Goal: Information Seeking & Learning: Learn about a topic

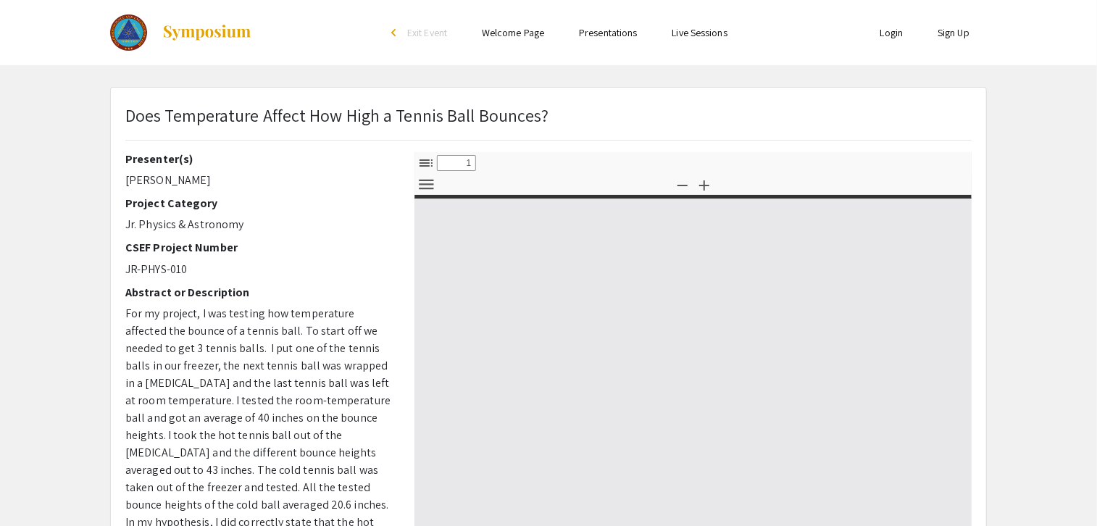
select select "custom"
type input "0"
select select "custom"
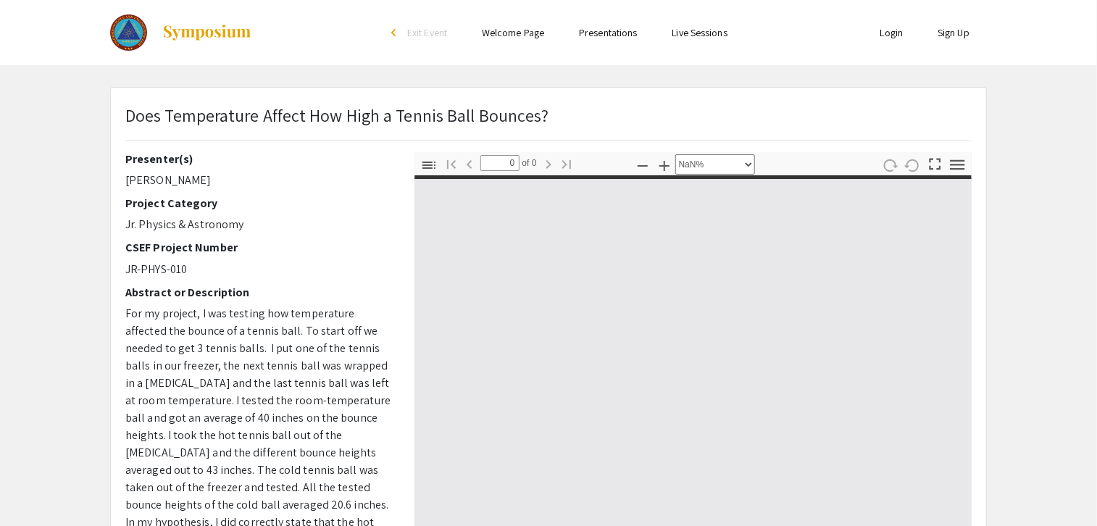
type input "1"
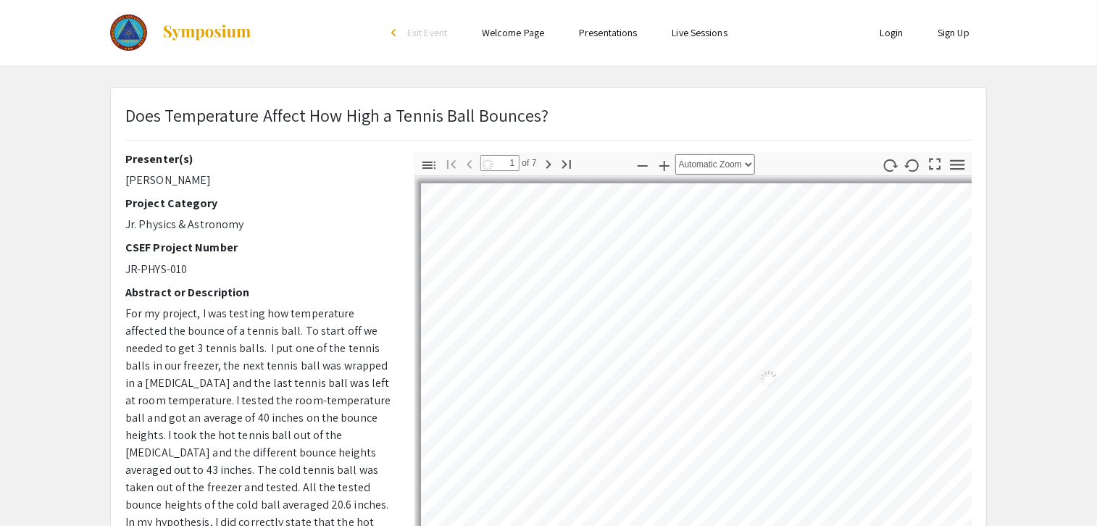
select select "auto"
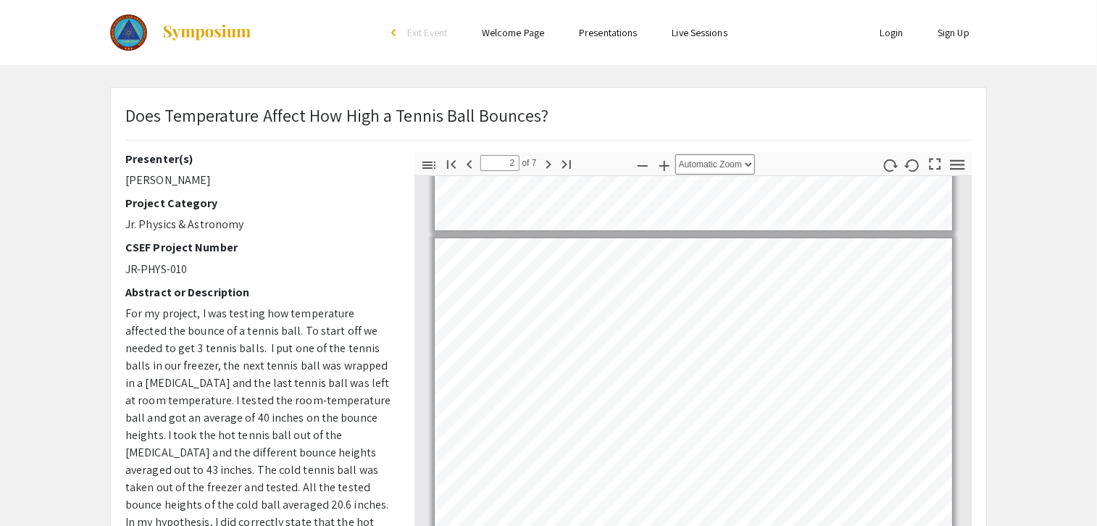
scroll to position [249, 0]
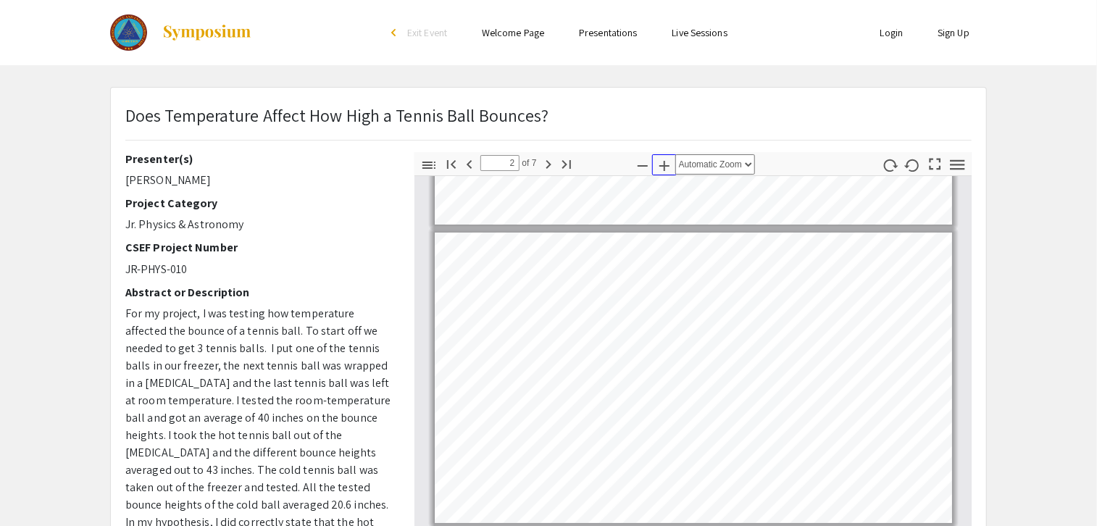
click at [661, 166] on icon "button" at bounding box center [664, 165] width 17 height 17
type input "1"
select select "custom"
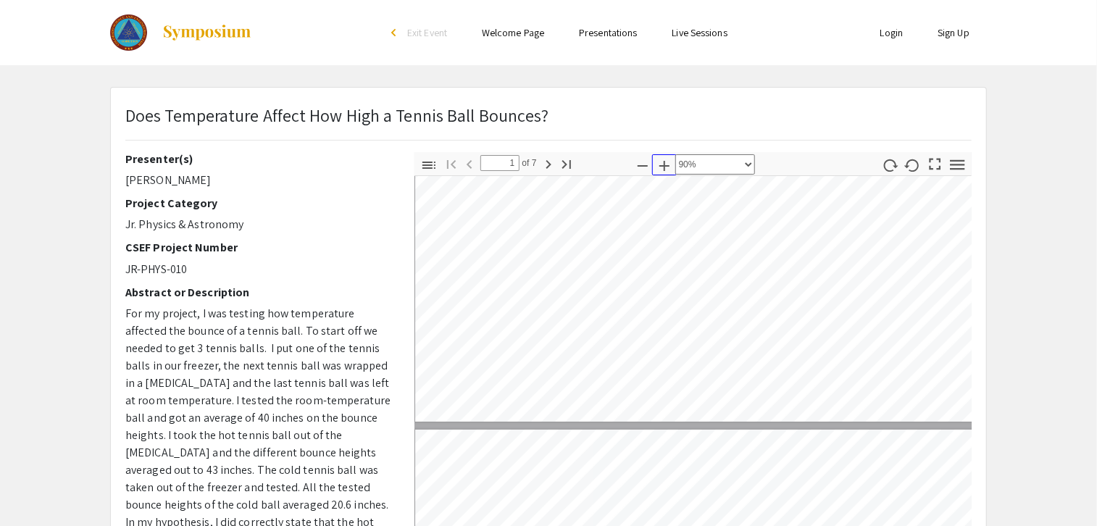
type input "2"
select select "custom"
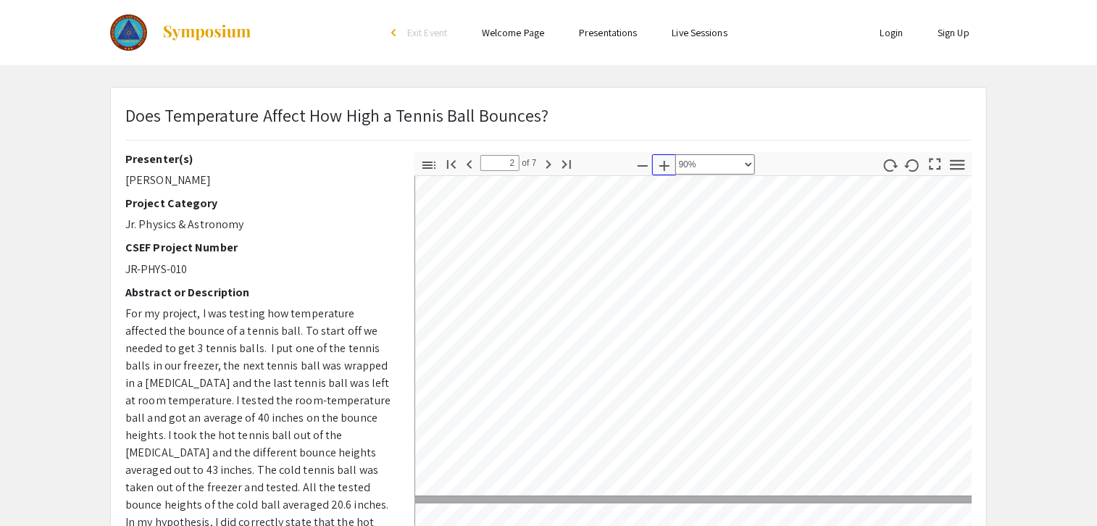
type input "3"
select select "custom"
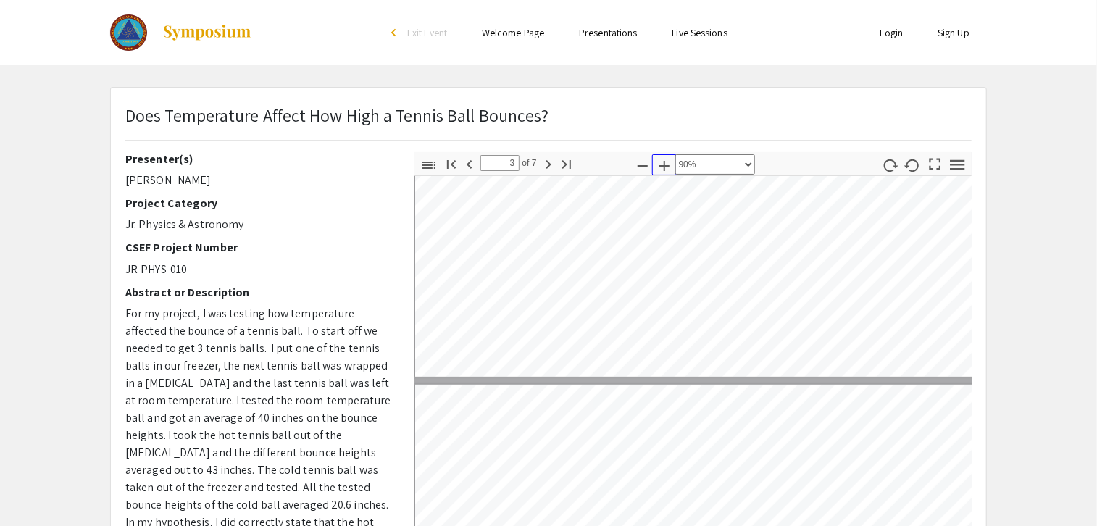
type input "2"
select select "custom"
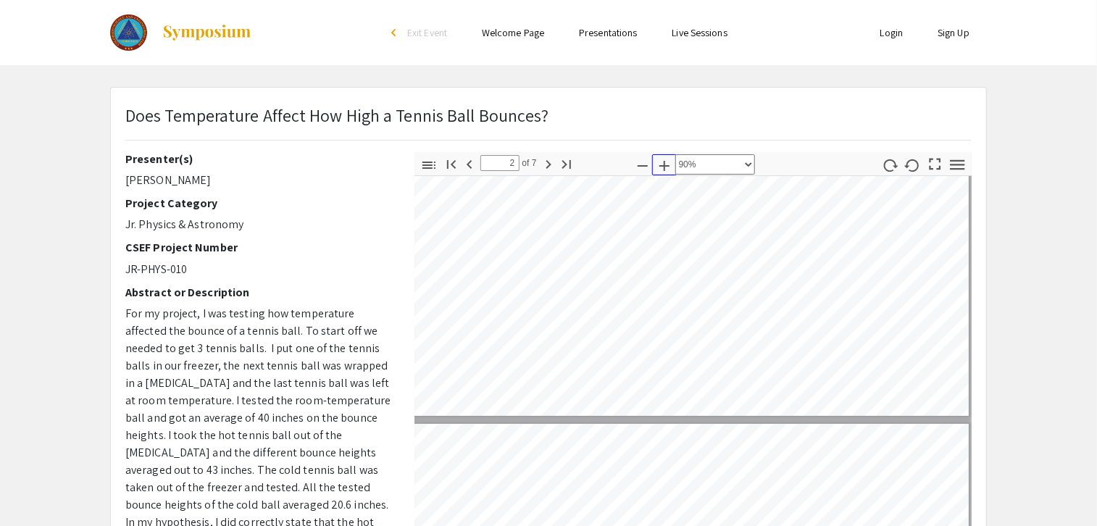
type input "1"
select select "custom"
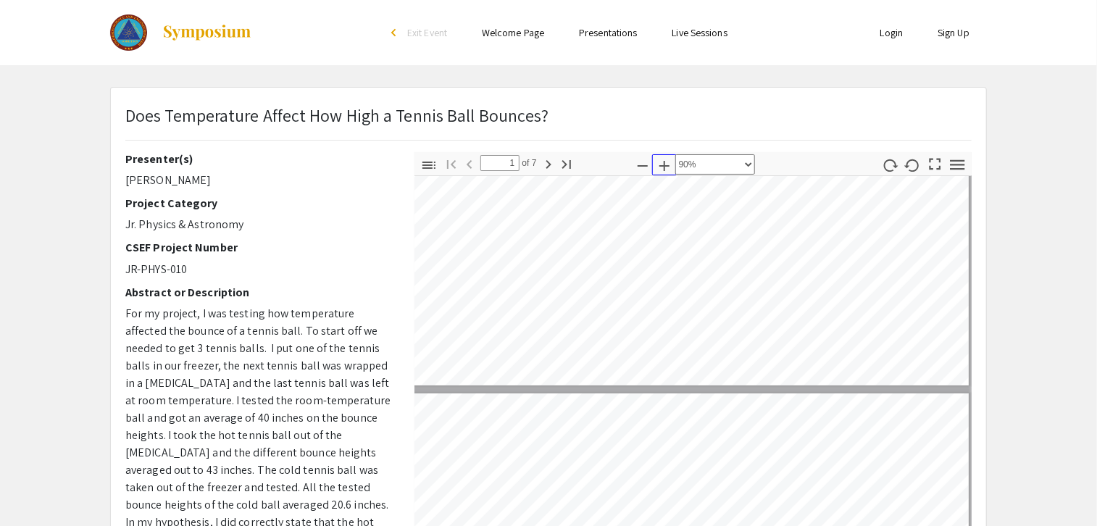
type input "2"
select select "custom"
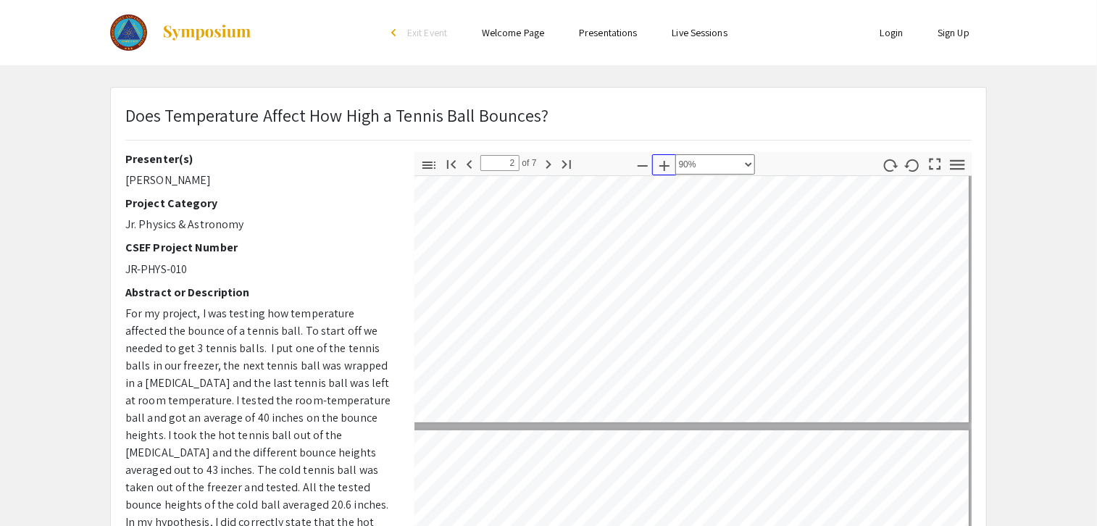
type input "3"
select select "custom"
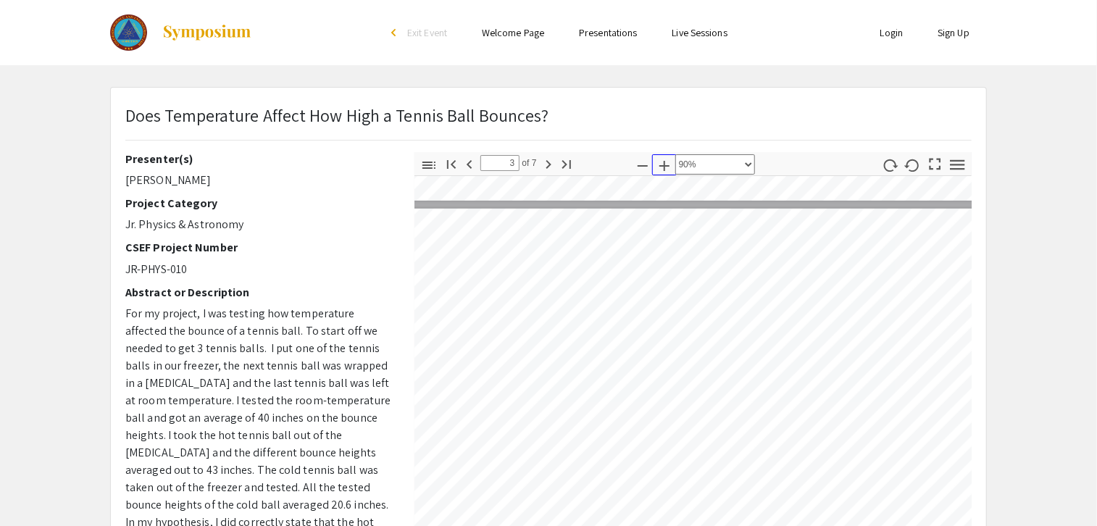
scroll to position [695, 0]
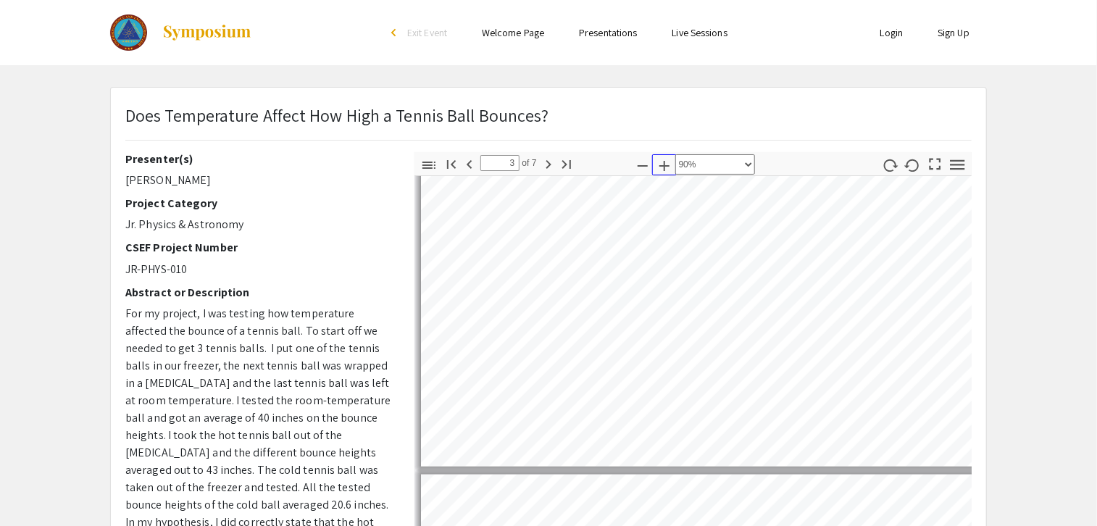
type input "4"
select select "custom"
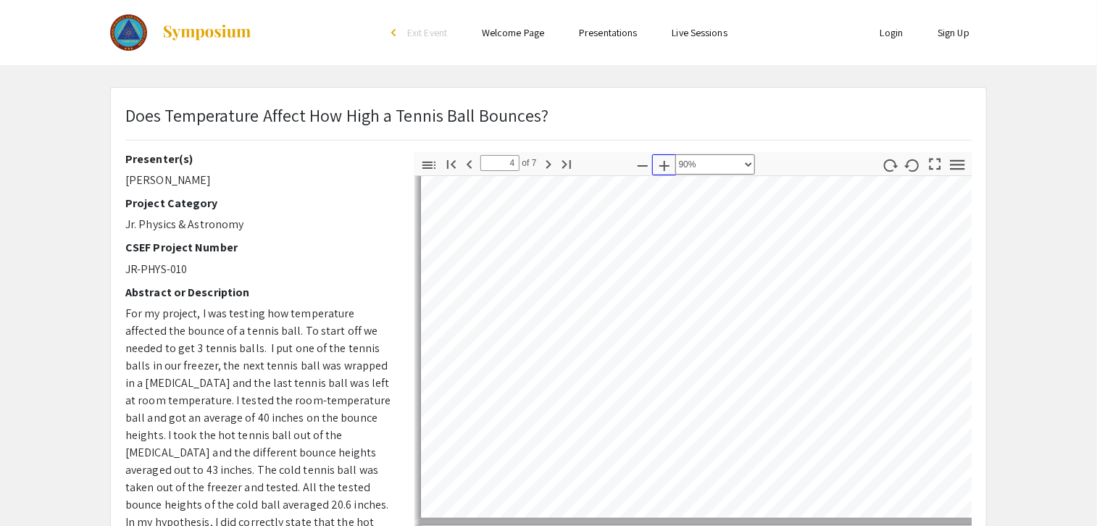
scroll to position [1101, 0]
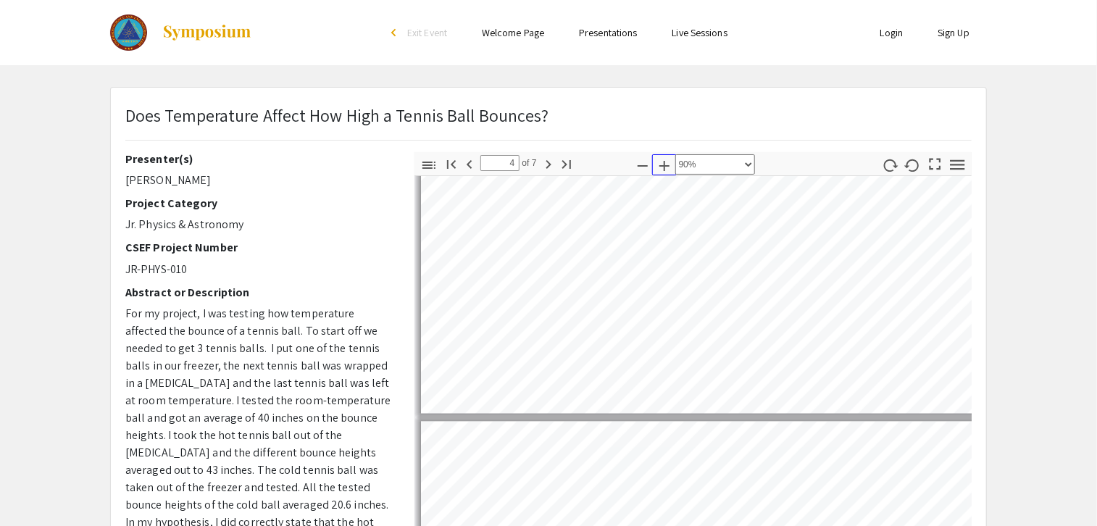
type input "5"
select select "custom"
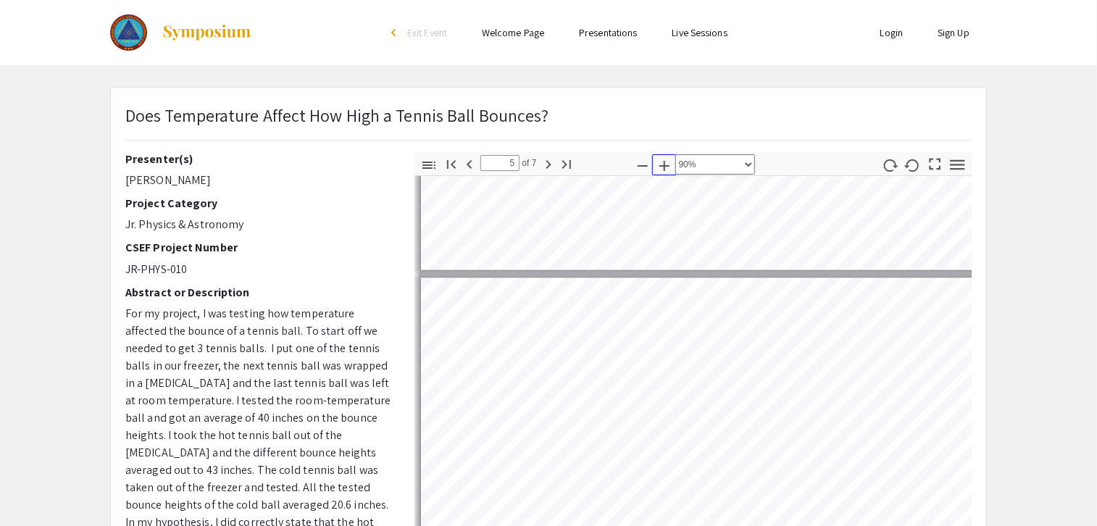
scroll to position [1501, 0]
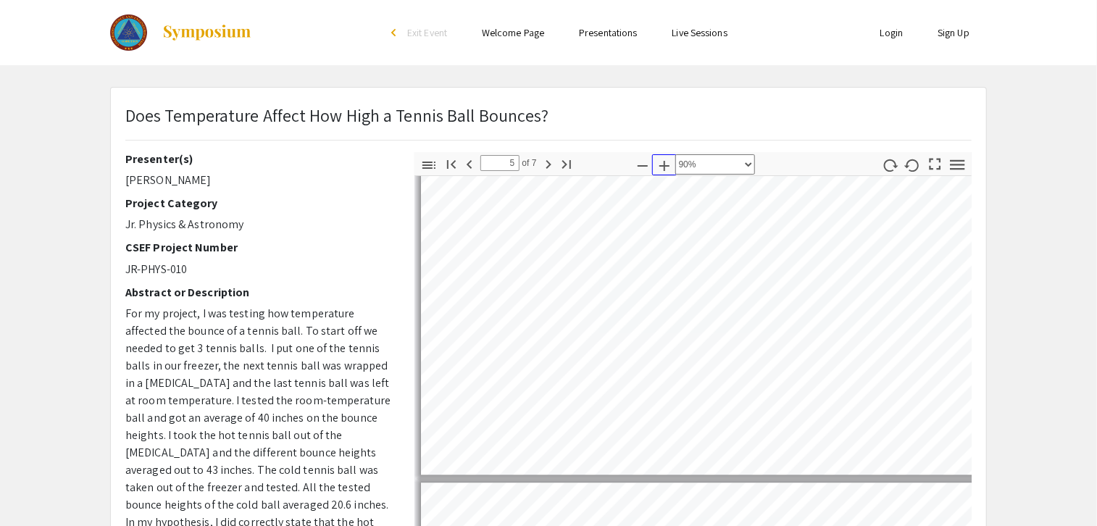
type input "6"
select select "custom"
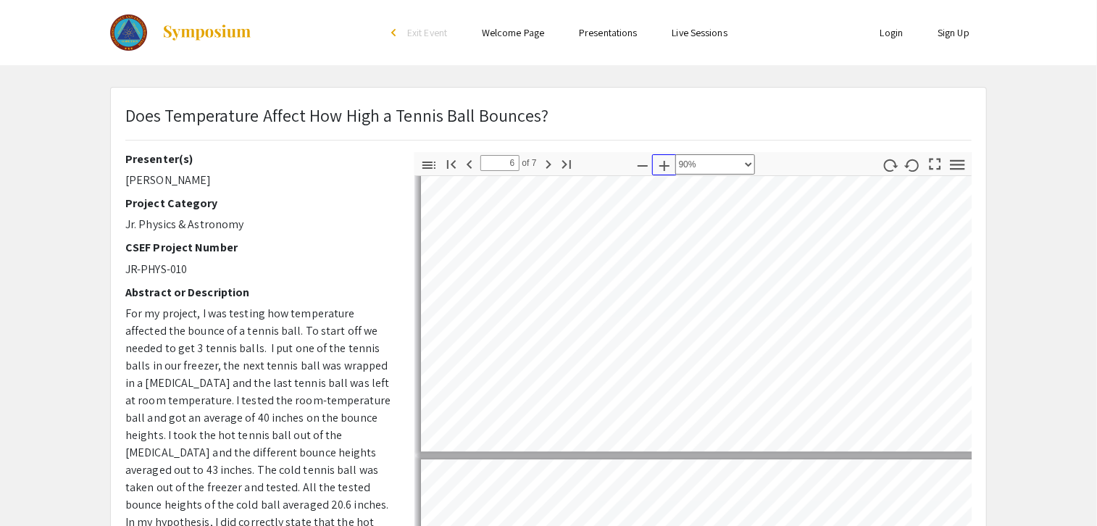
type input "7"
select select "custom"
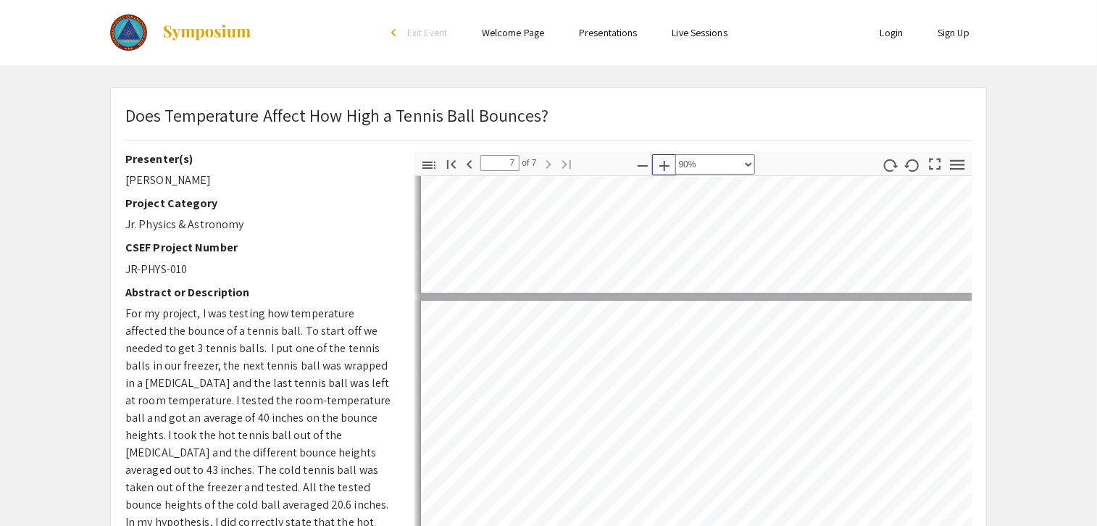
scroll to position [2053, 0]
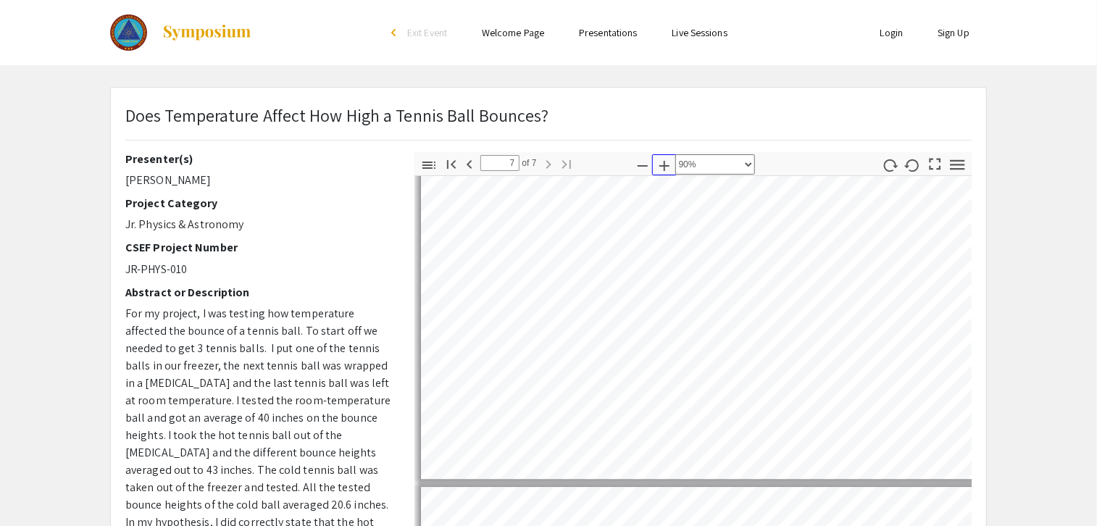
type input "6"
select select "custom"
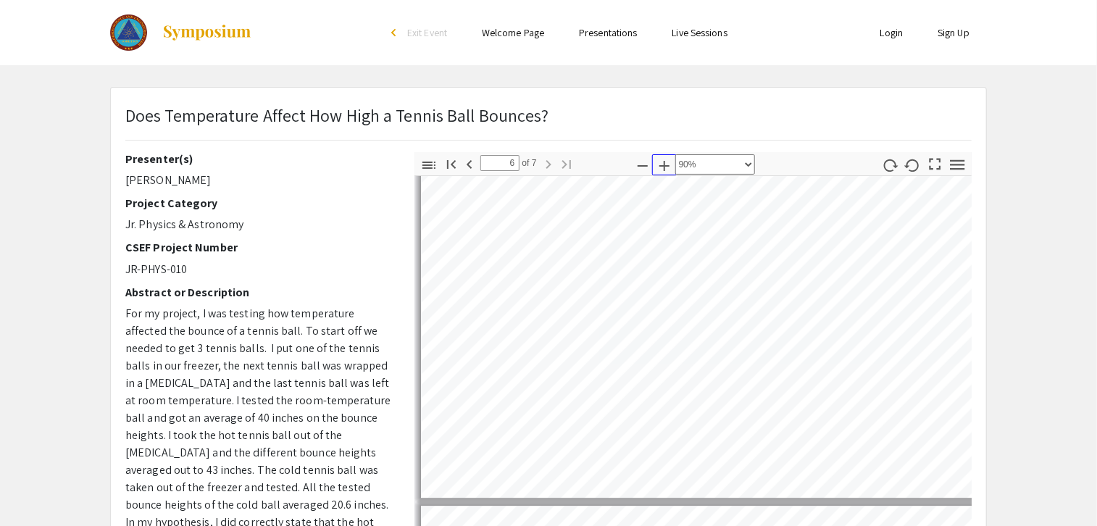
type input "5"
select select "custom"
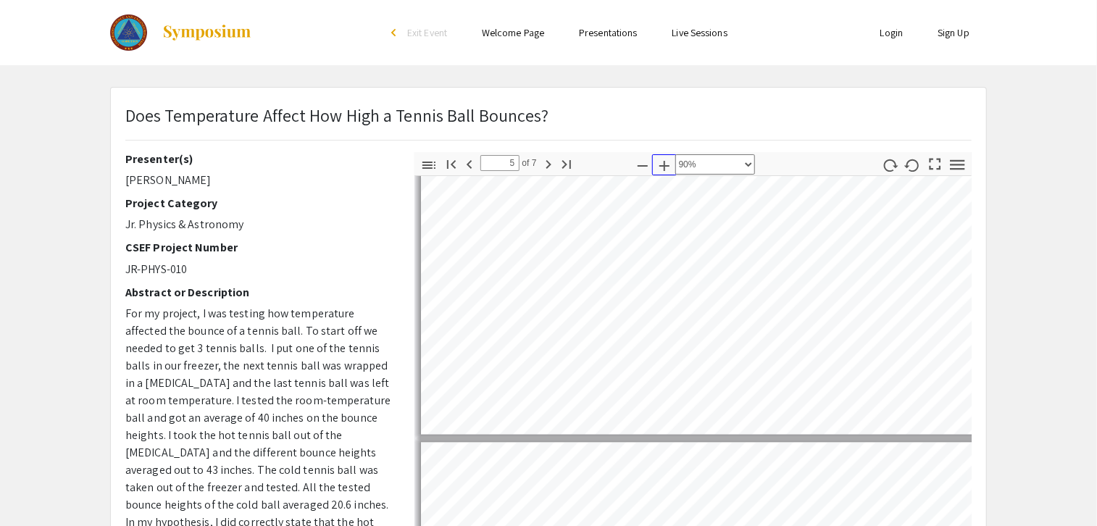
type input "4"
select select "custom"
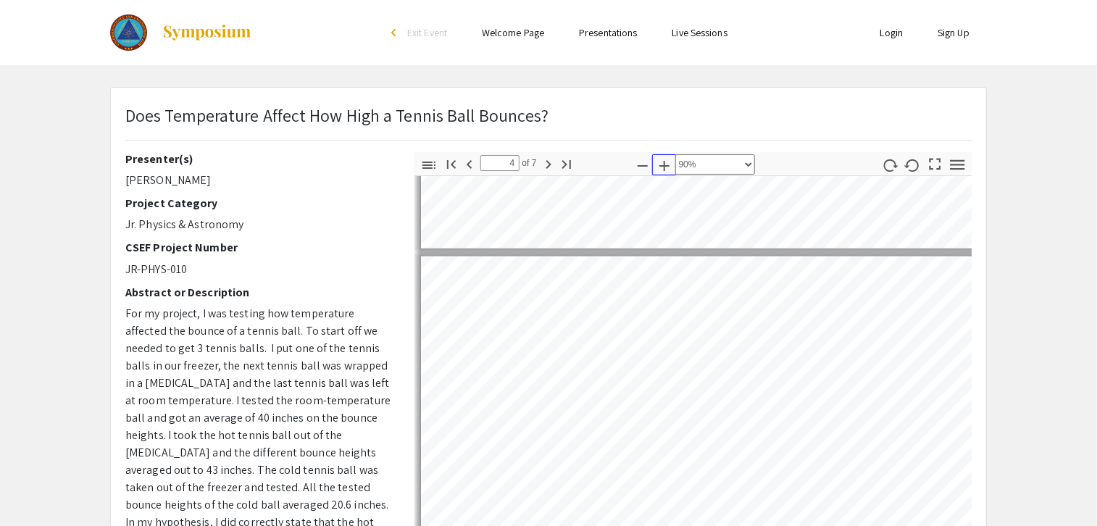
scroll to position [1007, 0]
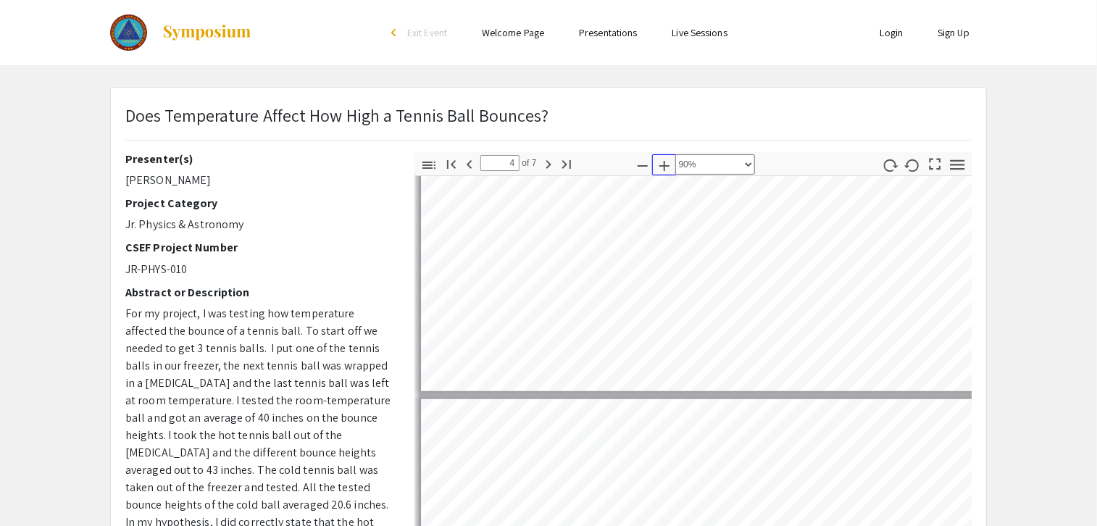
type input "3"
select select "custom"
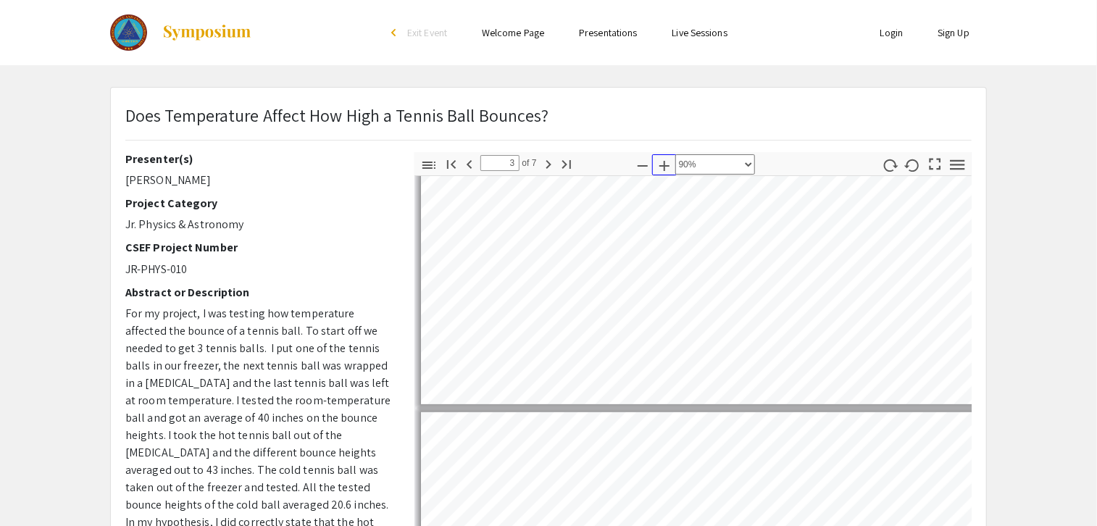
type input "2"
select select "custom"
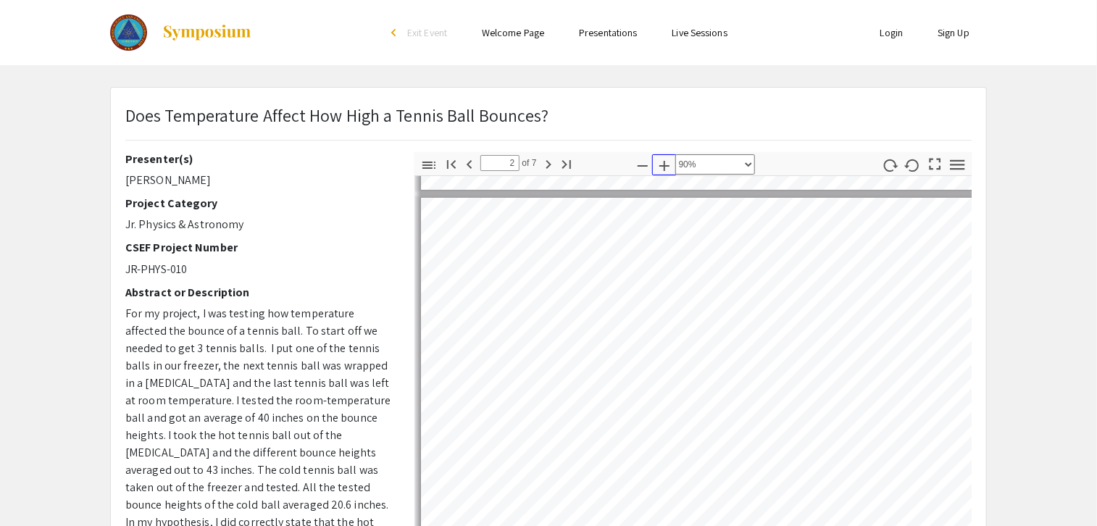
type input "1"
select select "custom"
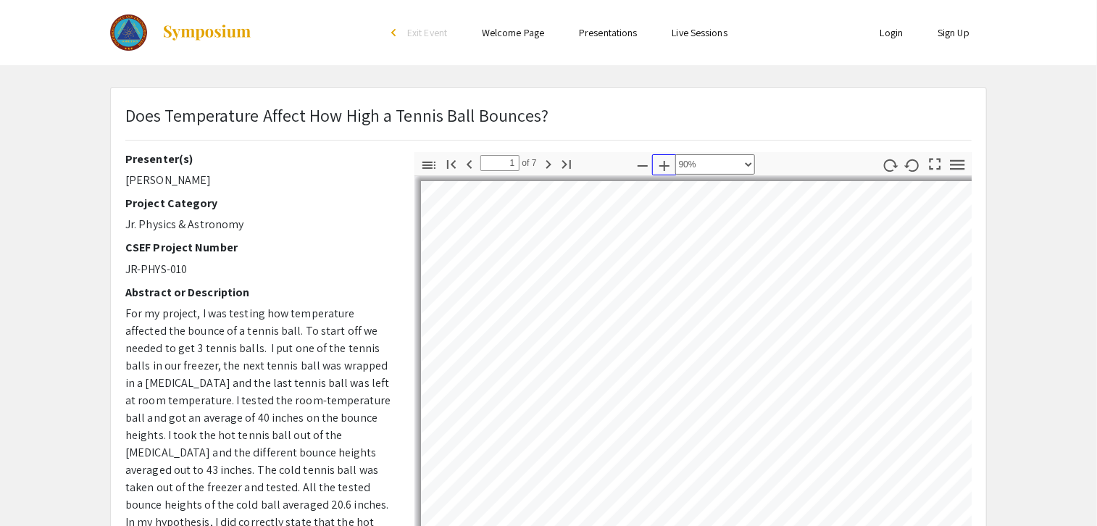
scroll to position [0, 0]
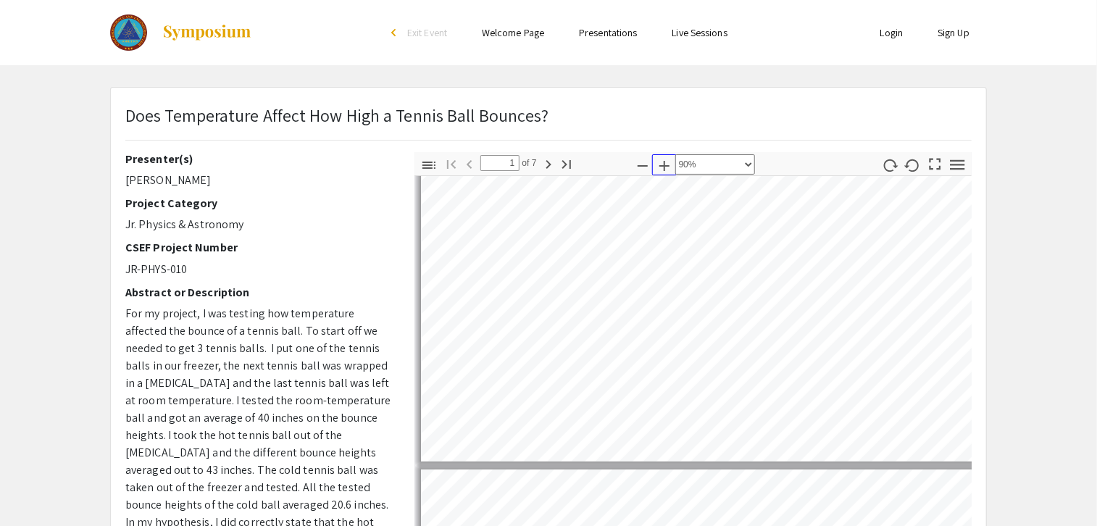
type input "2"
select select "custom"
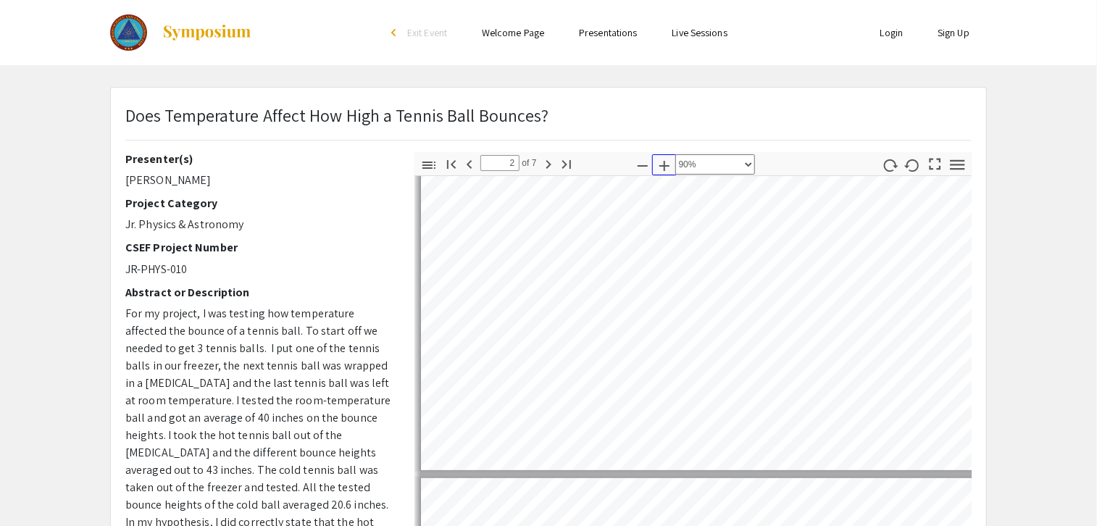
type input "3"
select select "custom"
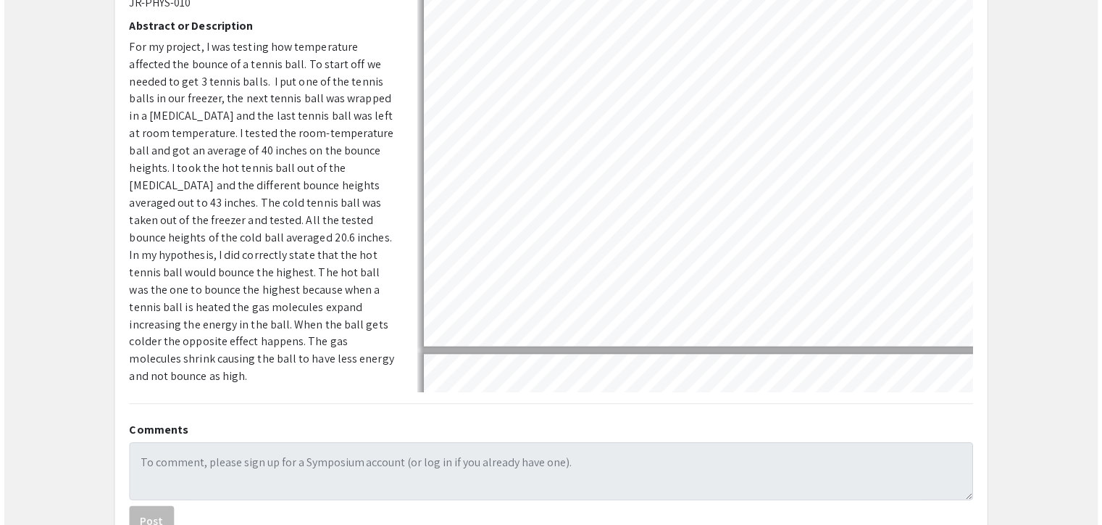
scroll to position [372, 0]
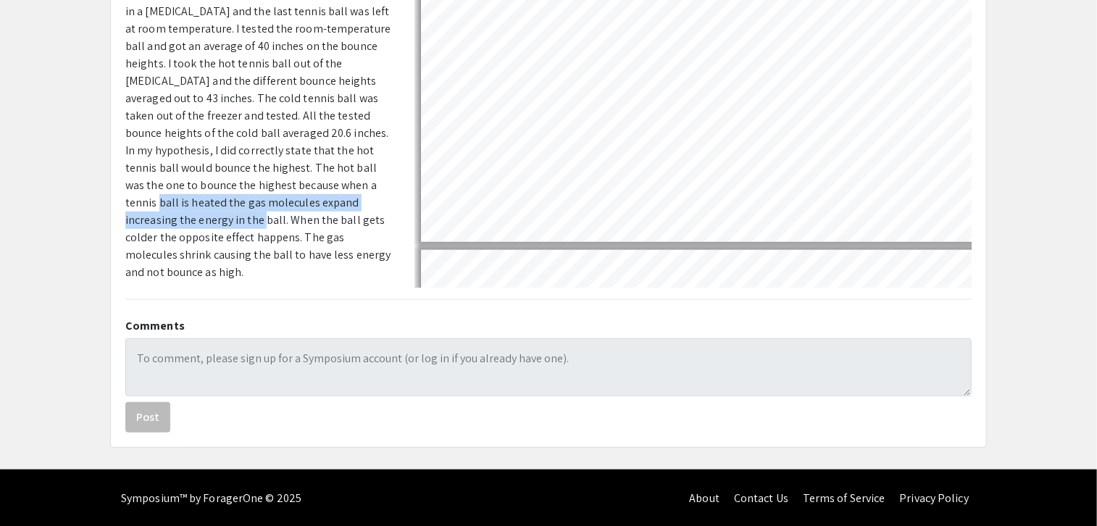
drag, startPoint x: 259, startPoint y: 186, endPoint x: 322, endPoint y: 207, distance: 66.2
click at [322, 207] on span "For my project, I was testing how temperature affected the bounce of a tennis b…" at bounding box center [257, 107] width 265 height 346
copy span "is heated the gas molecules expand increasing the energy in the ball."
